Goal: Find specific page/section: Find specific page/section

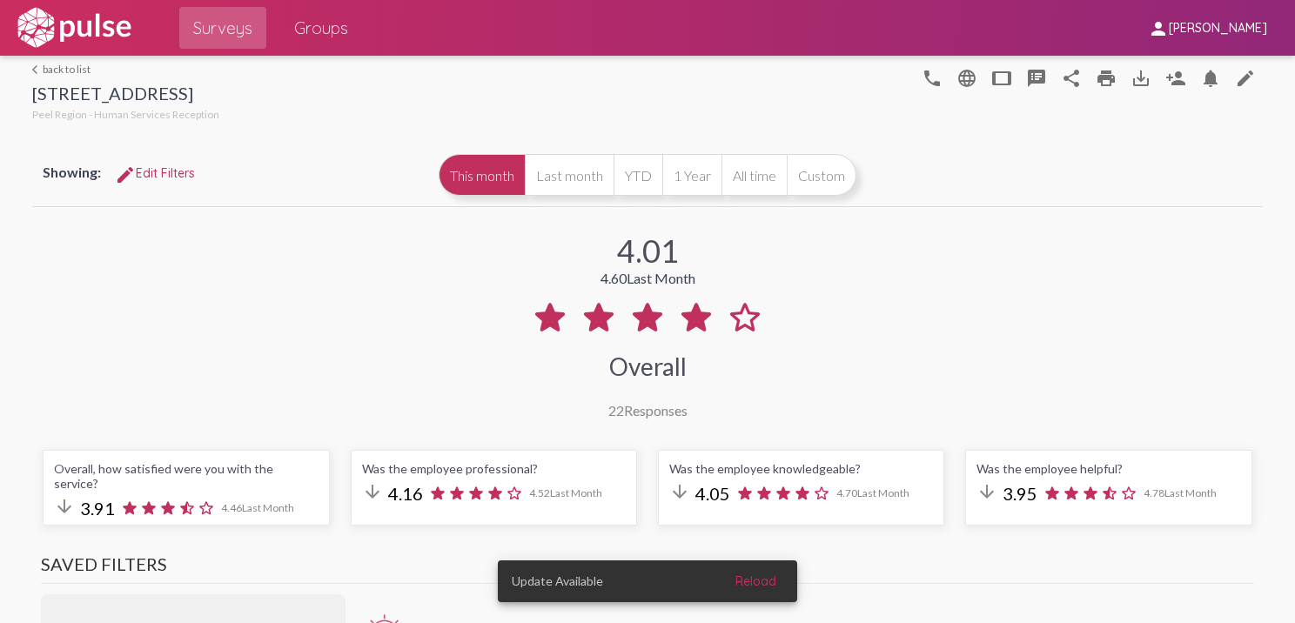
click at [81, 72] on link "arrow_back_ios back to list" at bounding box center [125, 69] width 187 height 13
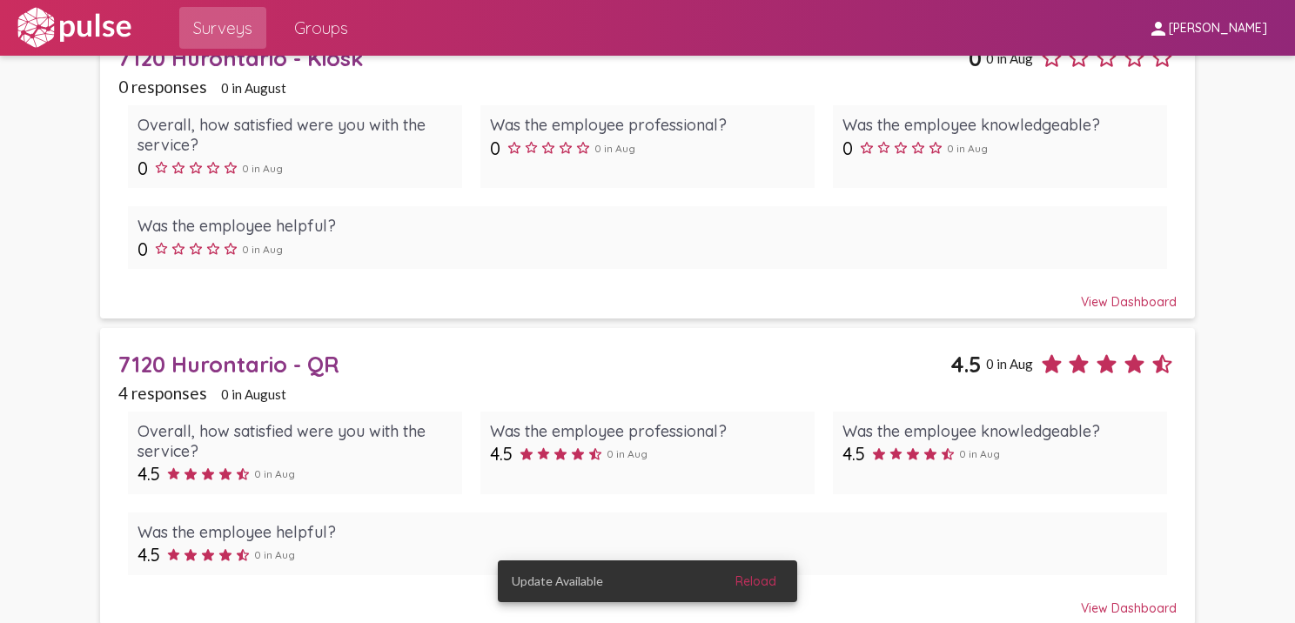
scroll to position [1158, 0]
